Goal: Information Seeking & Learning: Compare options

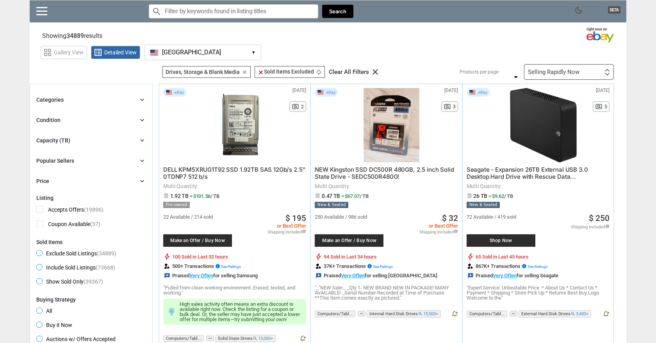
click at [548, 72] on div "Selling Rapidly Now" at bounding box center [554, 72] width 52 height 6
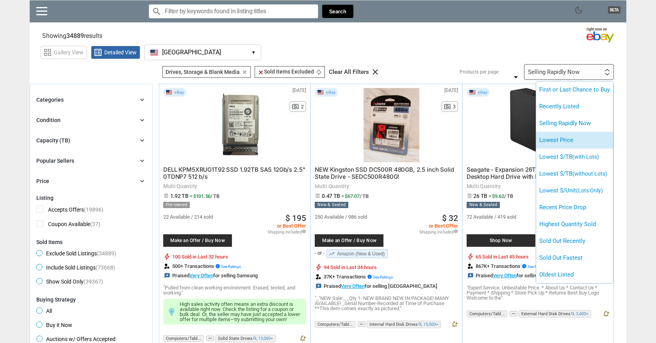
click at [551, 135] on li "Lowest Price" at bounding box center [574, 140] width 77 height 17
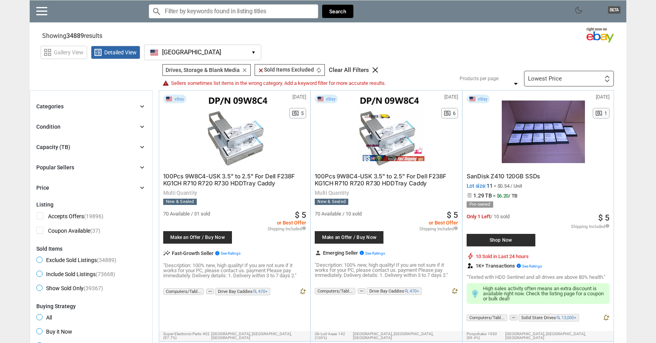
scroll to position [2, 0]
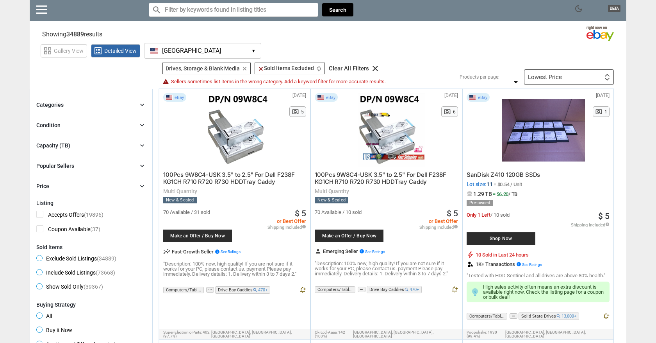
click at [535, 73] on div "Lowest Price First or Last Chance to Buy Recently Listed Selling Rapidly Now Lo…" at bounding box center [569, 77] width 90 height 16
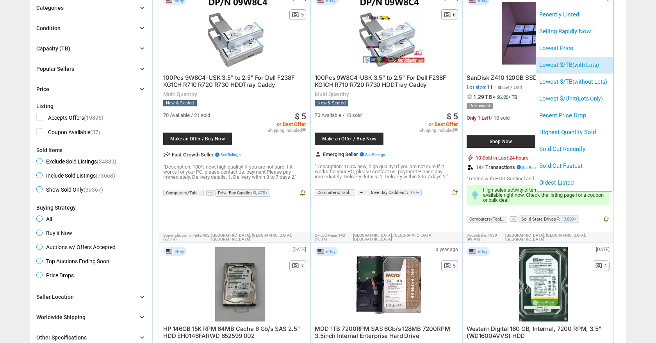
scroll to position [94, 0]
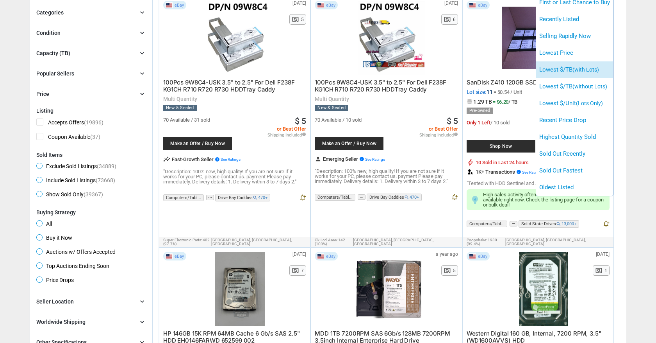
click at [566, 70] on li "Lowest $/TB (with Lots)" at bounding box center [574, 69] width 77 height 17
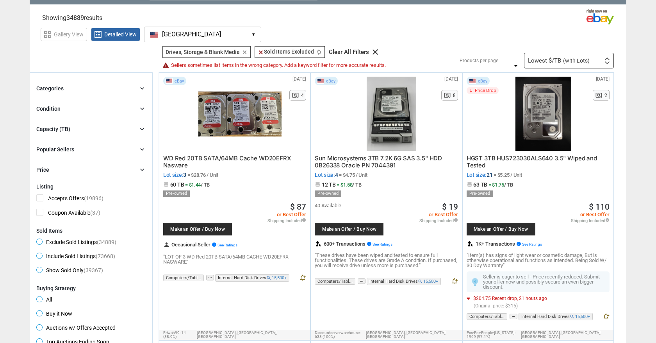
scroll to position [25, 0]
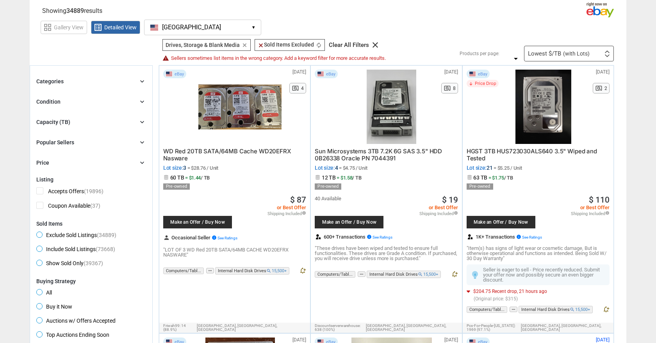
click at [229, 100] on div at bounding box center [239, 107] width 83 height 74
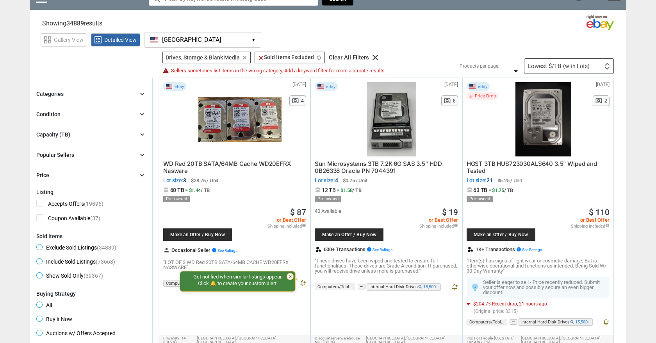
scroll to position [0, 0]
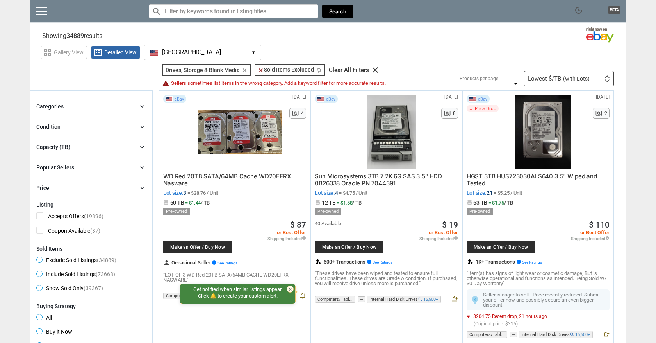
click at [539, 76] on div "Lowest $/TB (with Lots)" at bounding box center [559, 79] width 62 height 6
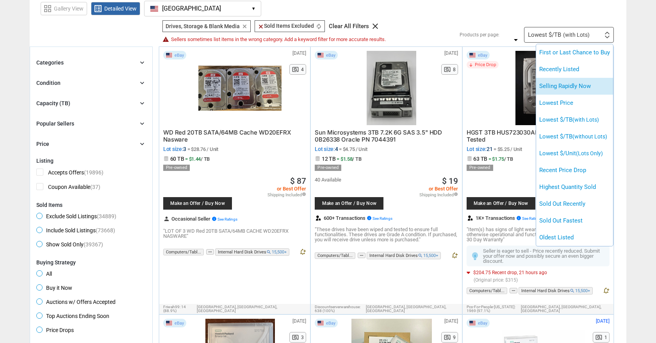
scroll to position [56, 0]
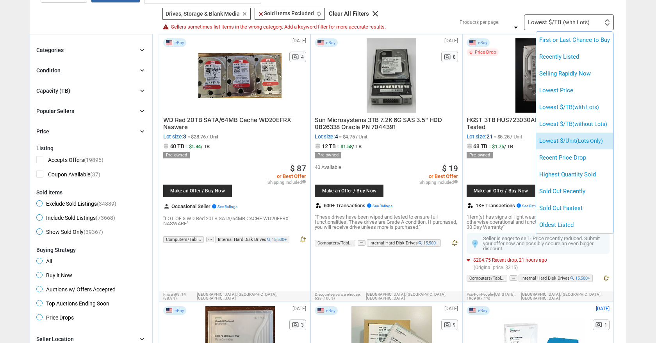
click at [558, 143] on li "Lowest $/Unit (Lots Only)" at bounding box center [574, 140] width 77 height 17
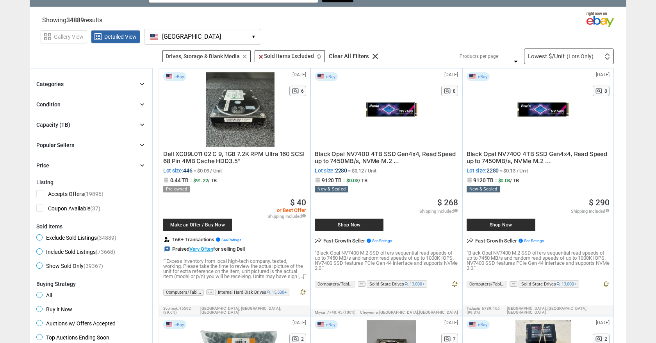
scroll to position [15, 0]
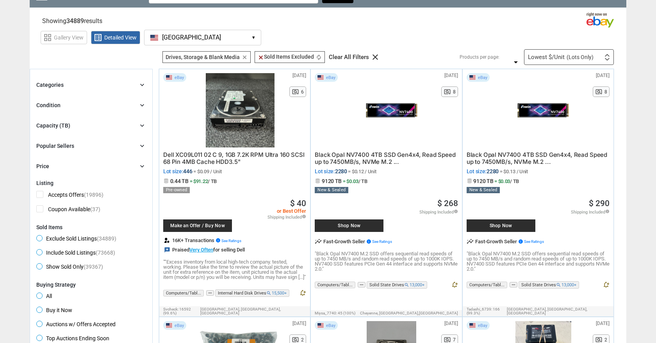
click at [552, 59] on div "Lowest $/Unit (Lots Only)" at bounding box center [561, 57] width 66 height 6
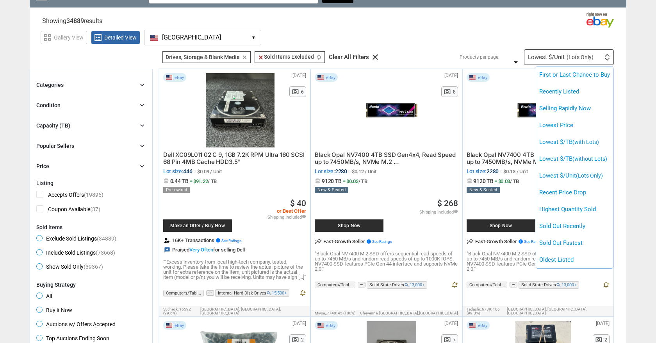
click at [564, 153] on li "Lowest $/TB (without Lots)" at bounding box center [574, 158] width 77 height 17
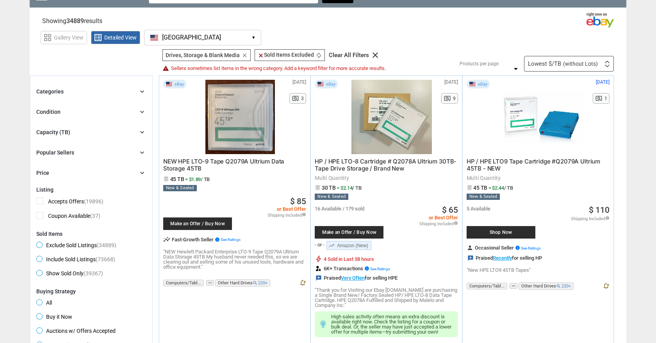
click at [574, 64] on span "(without Lots)" at bounding box center [580, 63] width 35 height 5
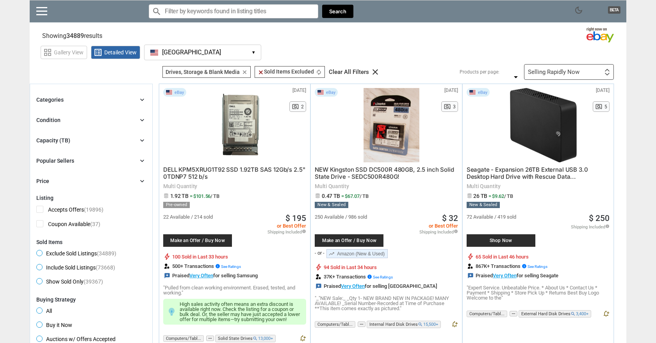
click at [371, 72] on icon "clear" at bounding box center [375, 71] width 9 height 9
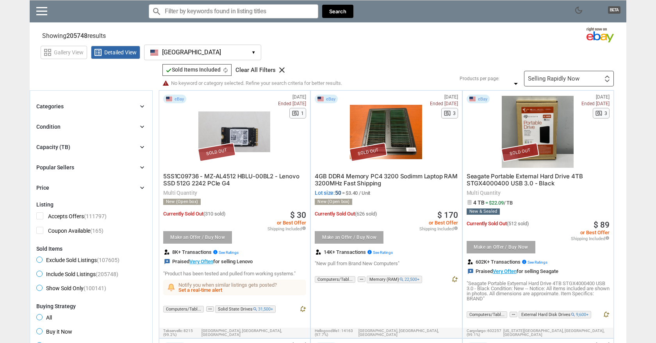
click at [551, 79] on div "Selling Rapidly Now" at bounding box center [554, 79] width 52 height 6
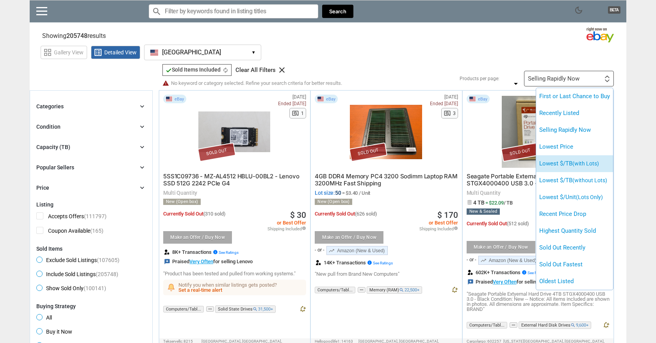
click at [566, 162] on li "Lowest $/TB (with Lots)" at bounding box center [574, 163] width 77 height 17
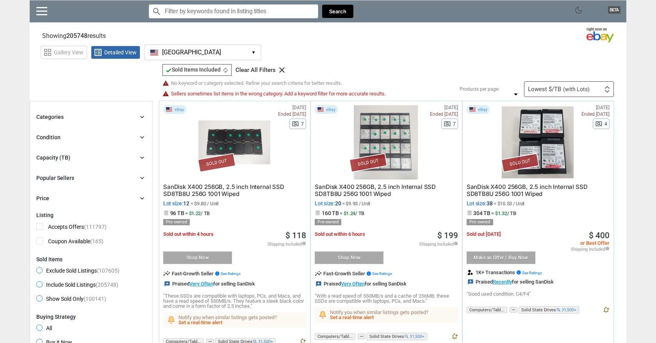
click at [537, 91] on div "Lowest $/TB (with Lots)" at bounding box center [559, 89] width 62 height 6
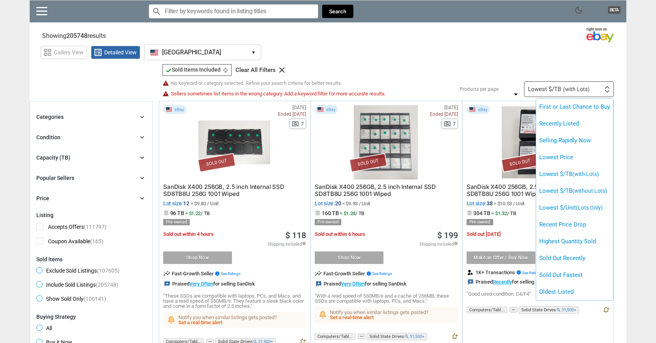
click at [523, 68] on div at bounding box center [328, 171] width 656 height 343
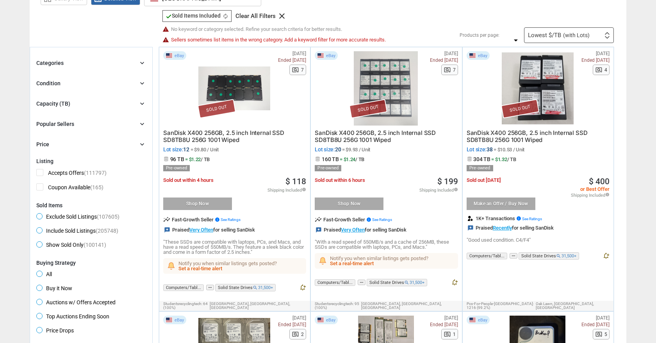
scroll to position [58, 0]
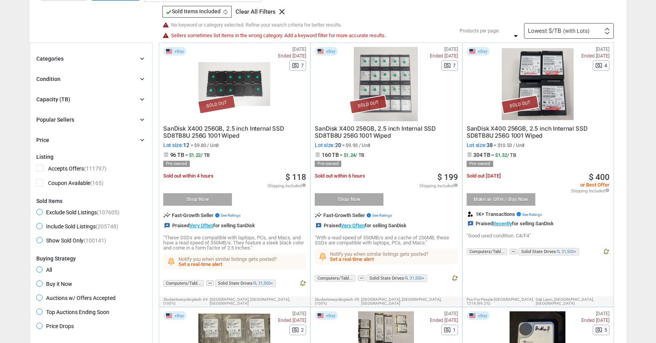
click at [38, 211] on span "Exclude Sold Listings (107605)" at bounding box center [77, 213] width 83 height 9
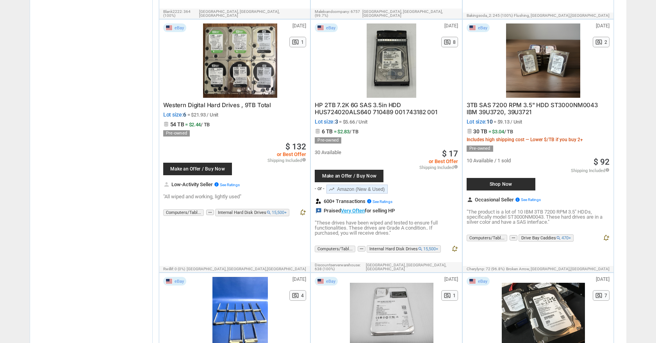
scroll to position [638, 0]
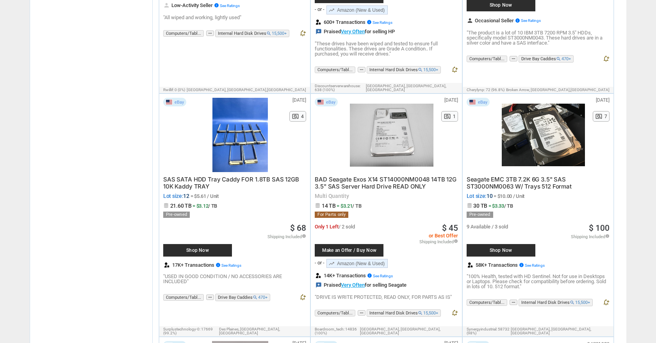
scroll to position [830, 0]
